Goal: Check status: Check status

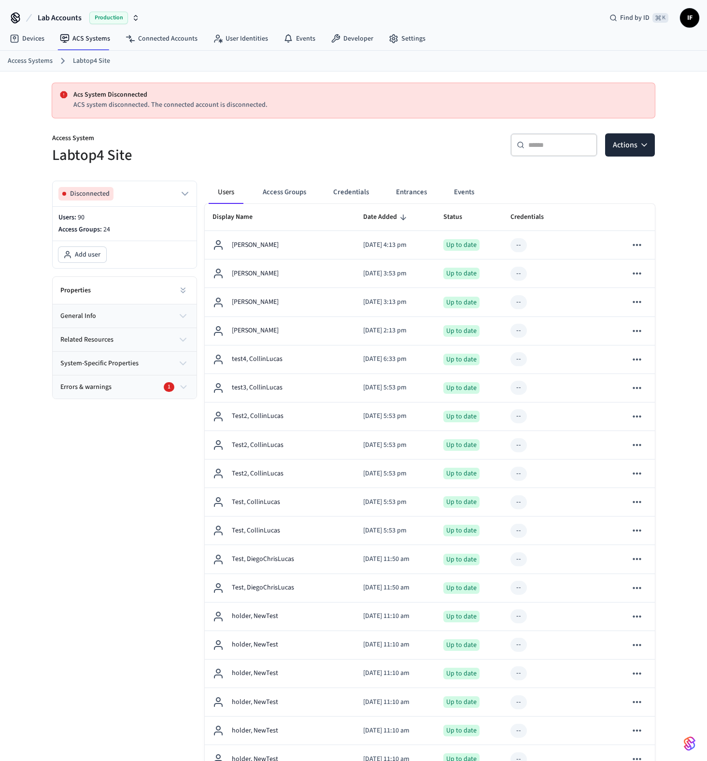
click at [182, 201] on div "Disconnected" at bounding box center [125, 193] width 144 height 25
click at [184, 197] on icon "button" at bounding box center [185, 194] width 12 height 12
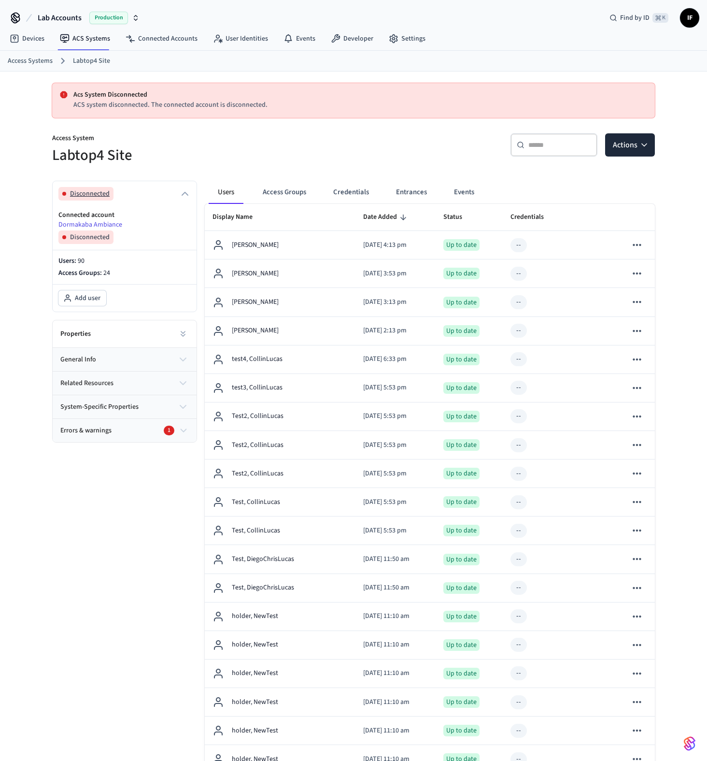
click at [184, 197] on icon "button" at bounding box center [185, 194] width 12 height 12
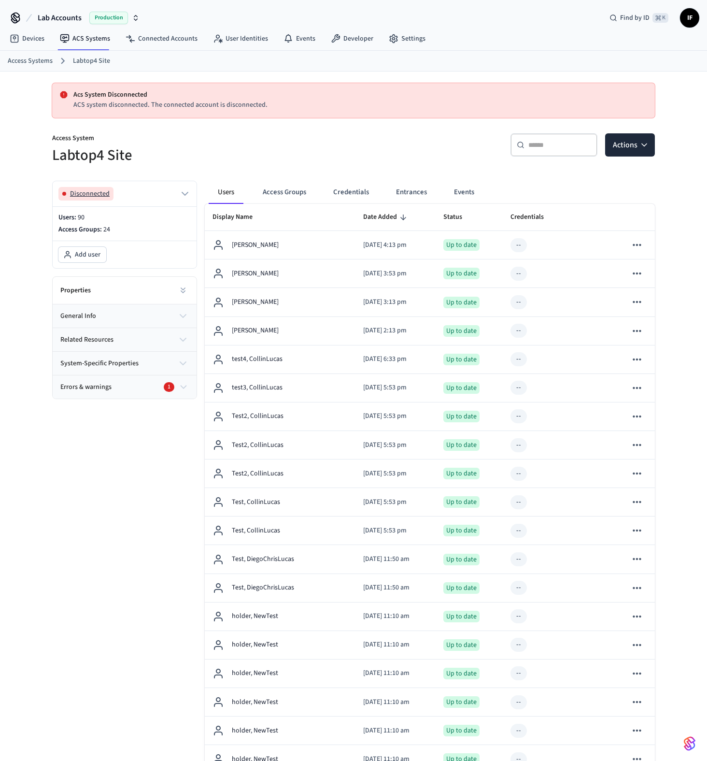
click at [184, 197] on icon "button" at bounding box center [185, 194] width 12 height 12
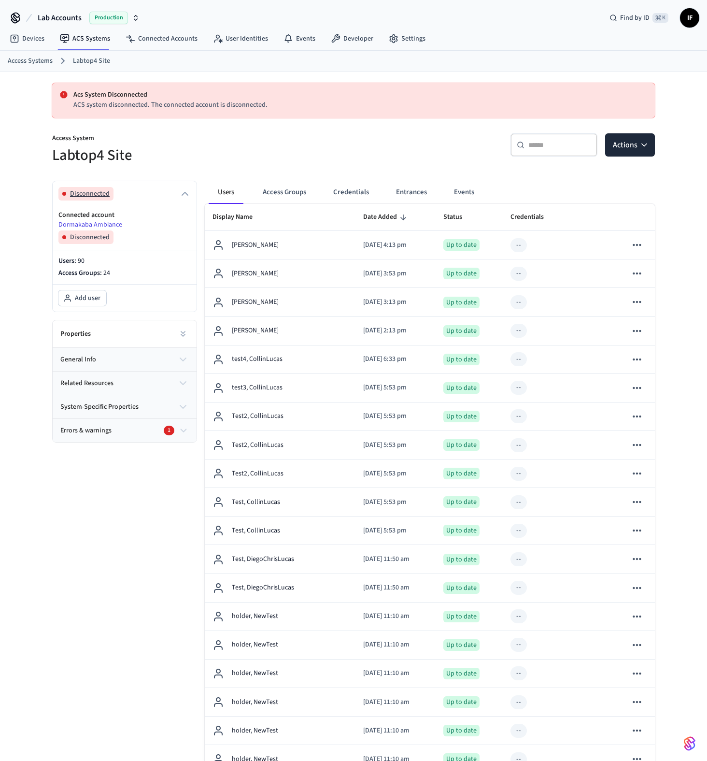
click at [184, 196] on icon "button" at bounding box center [185, 194] width 12 height 12
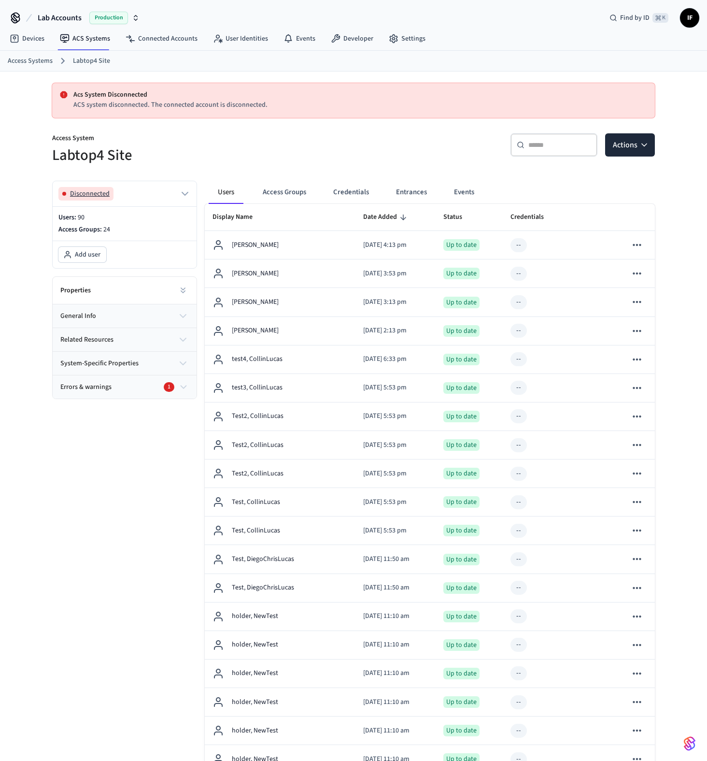
click at [184, 196] on icon "button" at bounding box center [185, 194] width 12 height 12
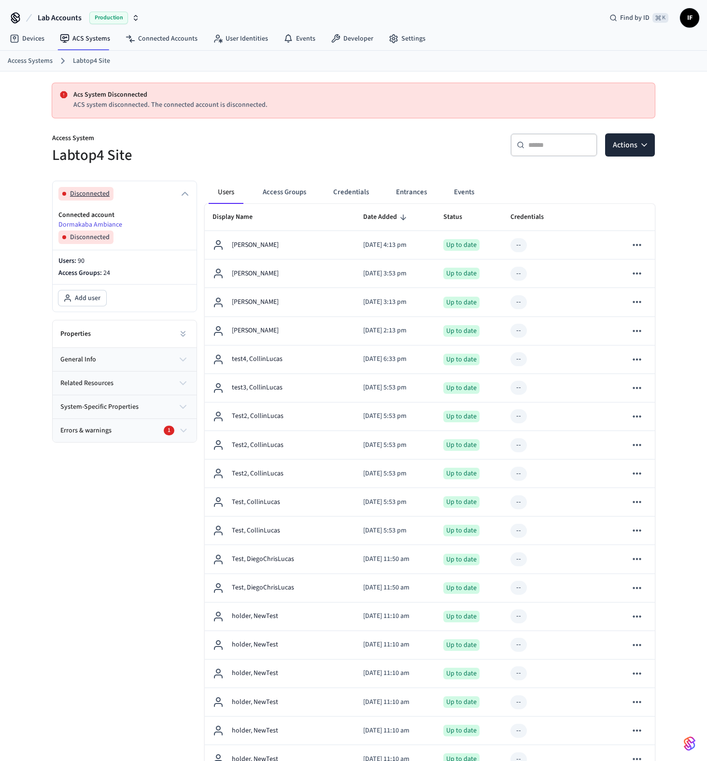
click at [184, 195] on icon "button" at bounding box center [185, 194] width 12 height 12
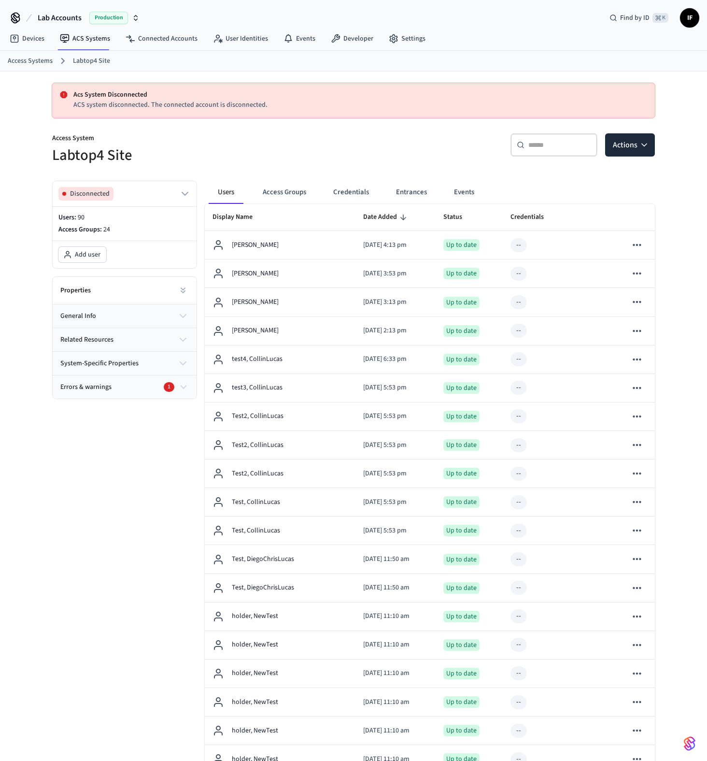
click at [134, 90] on p "Acs System Disconnected" at bounding box center [360, 95] width 574 height 10
click at [139, 108] on p "ACS system disconnected. The connected account is disconnected." at bounding box center [360, 105] width 574 height 10
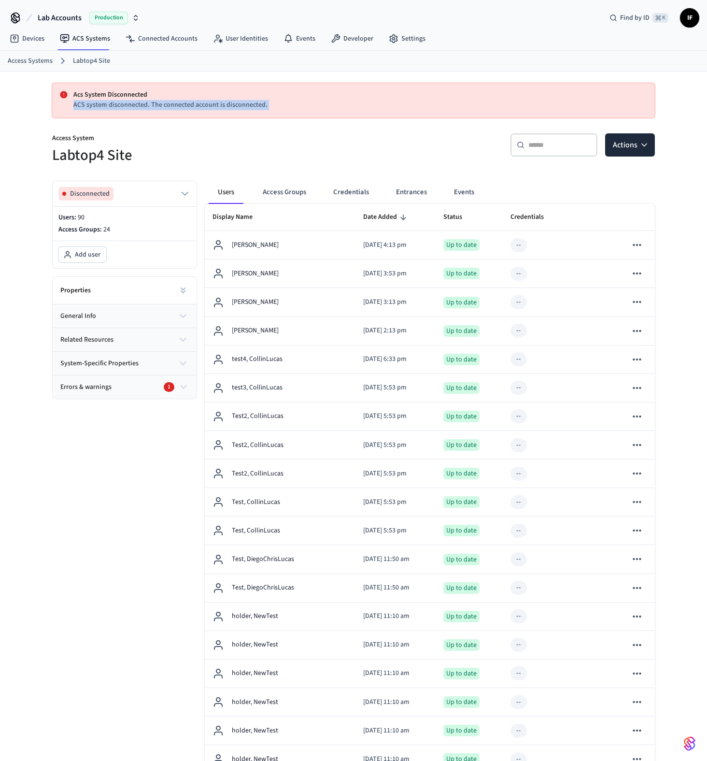
click at [139, 108] on p "ACS system disconnected. The connected account is disconnected." at bounding box center [360, 105] width 574 height 10
click at [169, 285] on div "Properties" at bounding box center [125, 291] width 144 height 28
click at [176, 287] on button at bounding box center [182, 290] width 19 height 19
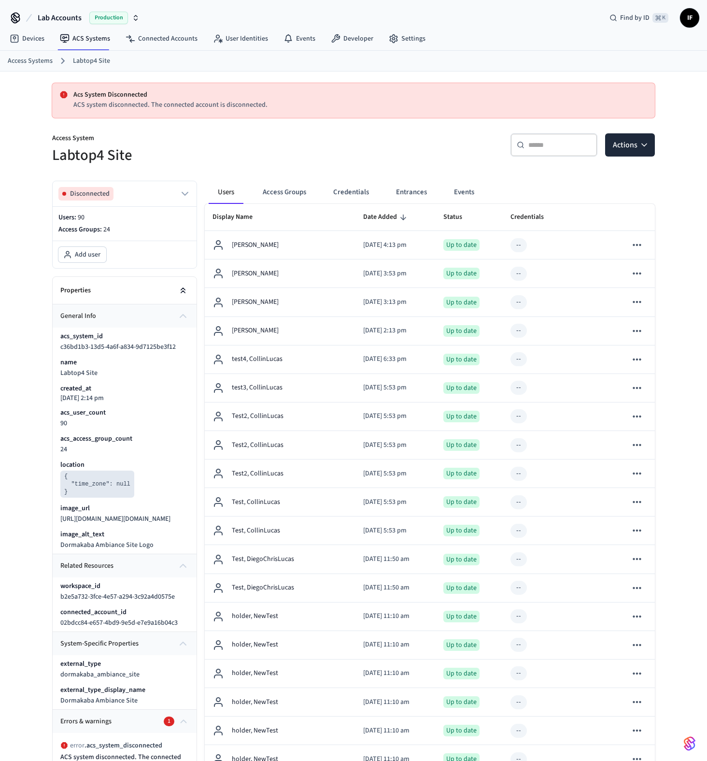
click at [176, 287] on button at bounding box center [182, 290] width 19 height 19
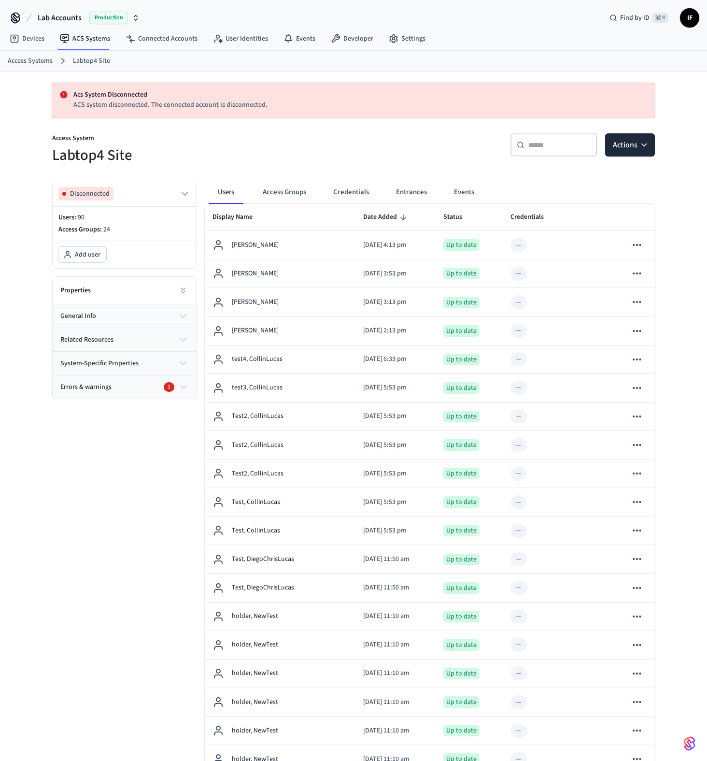
click at [172, 377] on button "Errors & warnings 1" at bounding box center [125, 386] width 144 height 23
click at [105, 43] on link "ACS Systems" at bounding box center [85, 38] width 66 height 17
